Goal: Navigation & Orientation: Find specific page/section

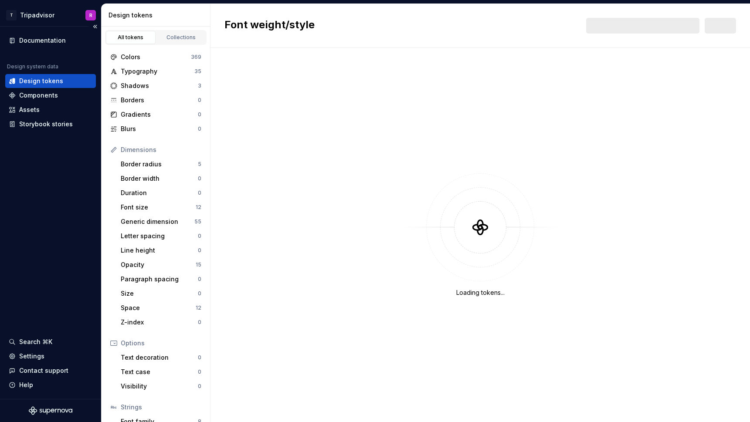
click at [47, 86] on div "Design tokens" at bounding box center [50, 81] width 91 height 14
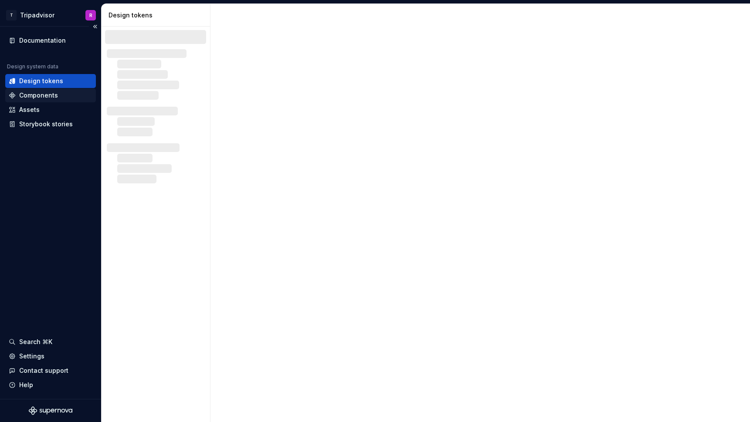
click at [47, 93] on div "Components" at bounding box center [38, 95] width 39 height 9
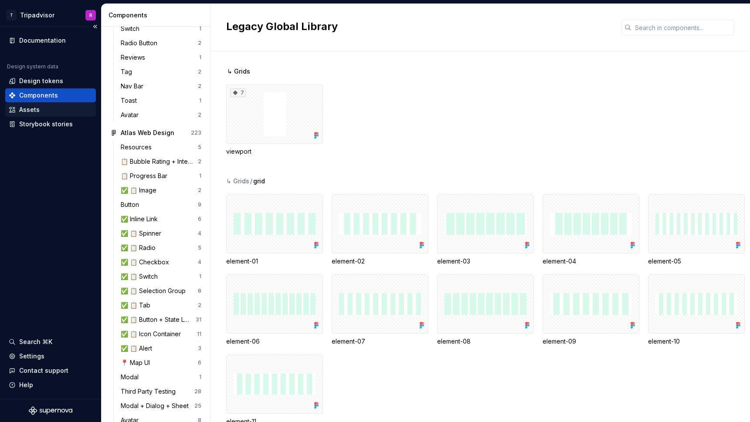
scroll to position [703, 0]
click at [54, 38] on div "Documentation" at bounding box center [42, 40] width 47 height 9
